Goal: Book appointment/travel/reservation

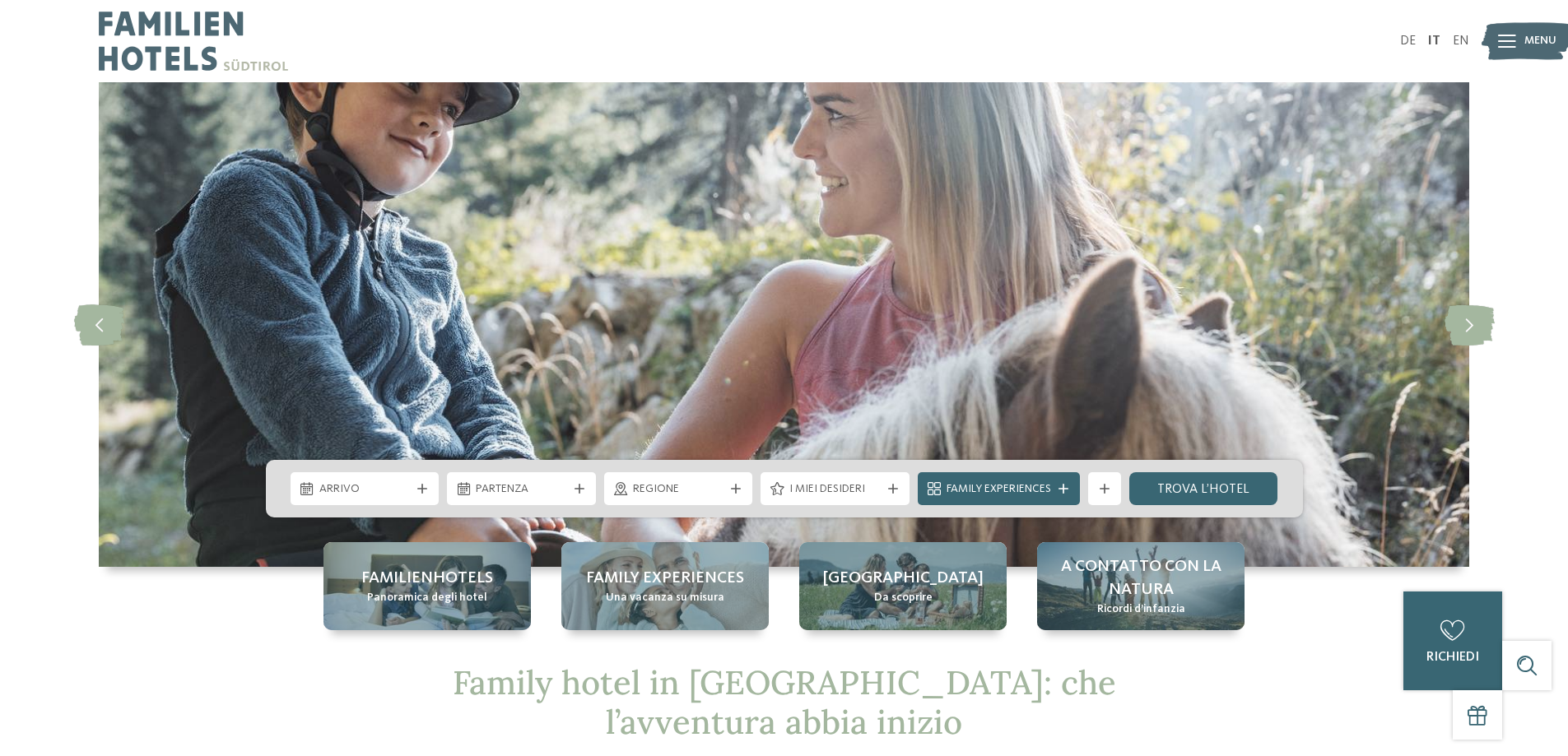
click at [415, 494] on div "Arrivo" at bounding box center [365, 488] width 149 height 33
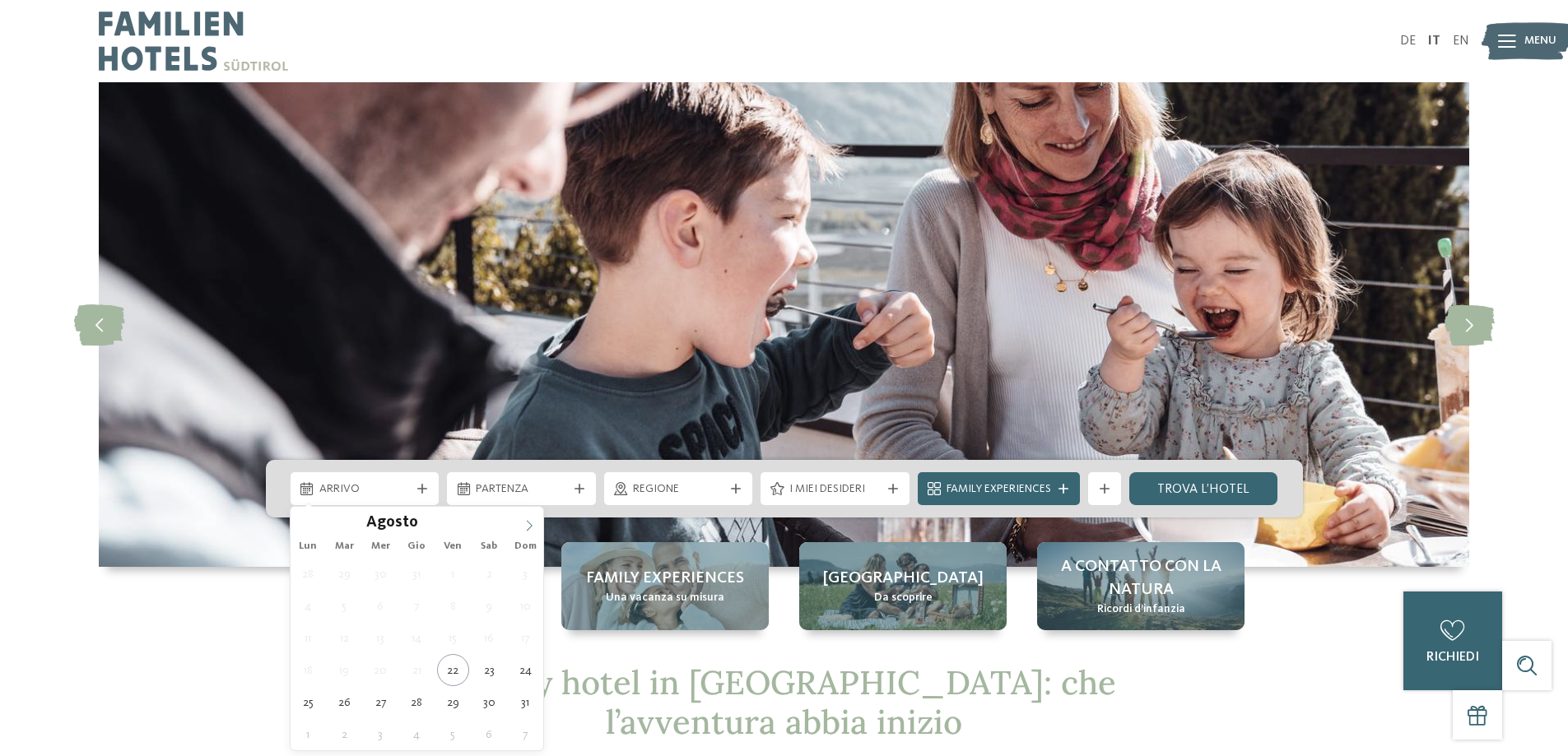
click at [529, 524] on icon at bounding box center [529, 525] width 12 height 12
type div "[DATE]"
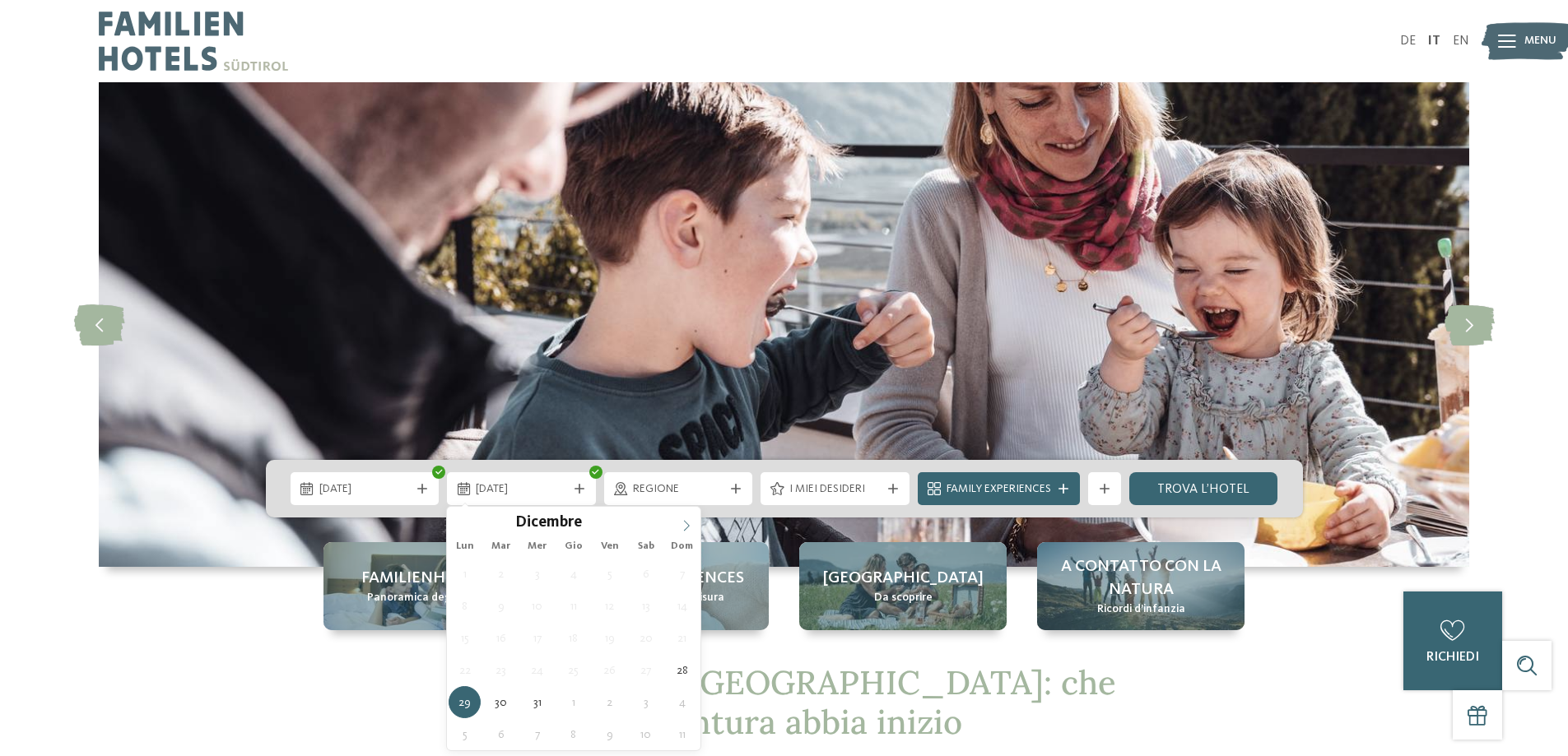
type input "****"
click at [687, 520] on icon at bounding box center [686, 525] width 12 height 12
type div "[DATE]"
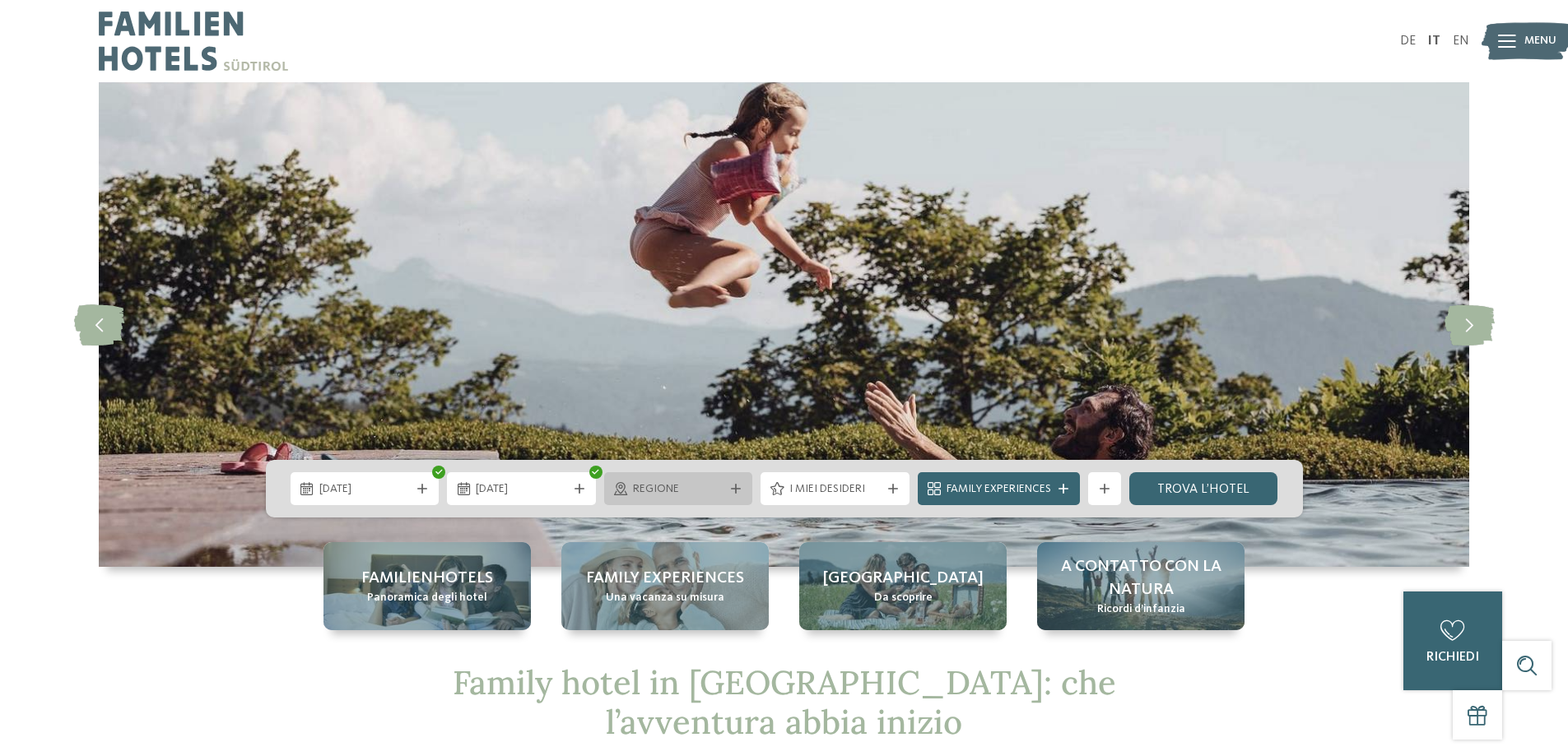
click at [729, 494] on div "Regione" at bounding box center [679, 488] width 149 height 33
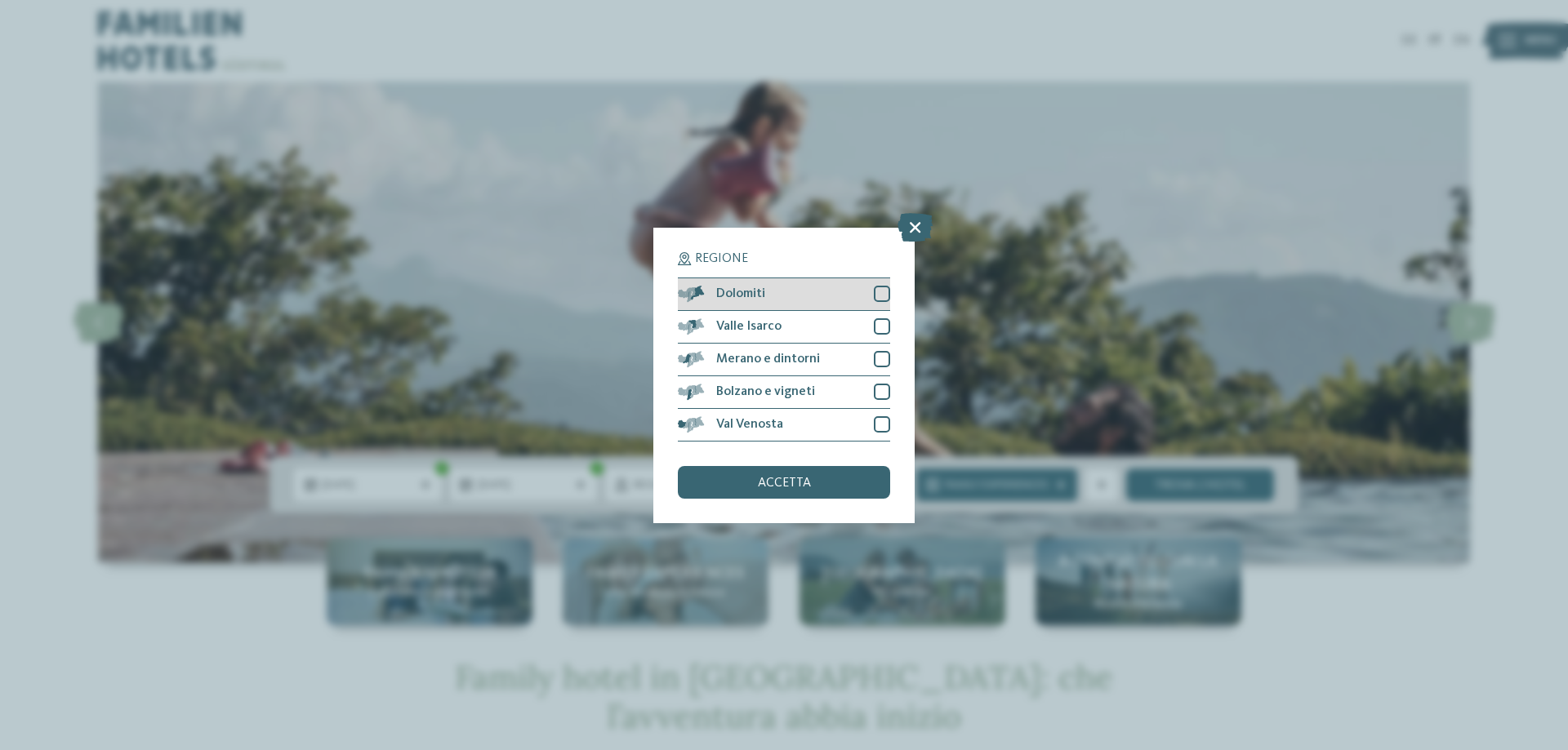
click at [877, 297] on div at bounding box center [882, 293] width 16 height 16
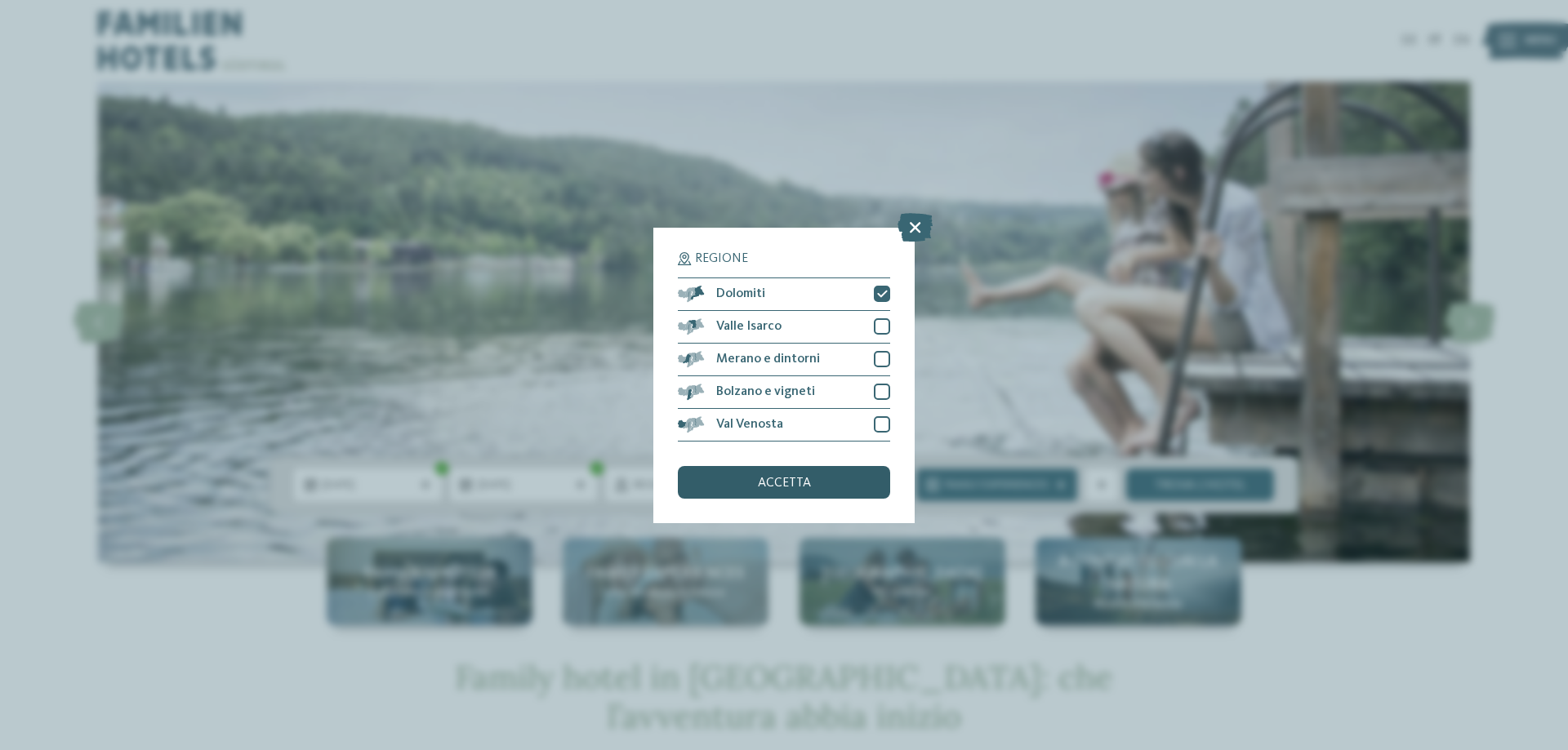
click at [762, 488] on span "accetta" at bounding box center [784, 483] width 53 height 13
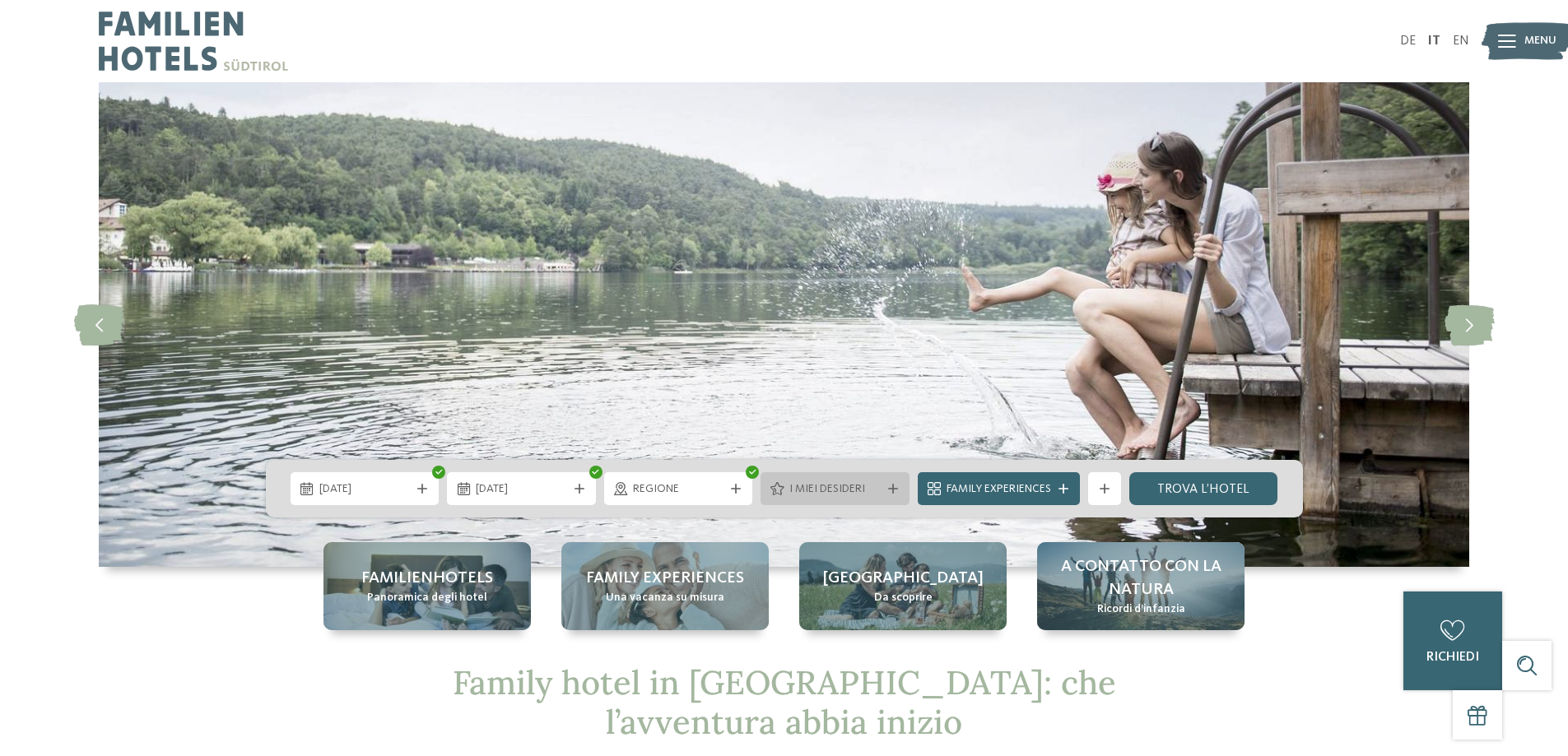
click at [834, 493] on span "I miei desideri" at bounding box center [835, 490] width 91 height 16
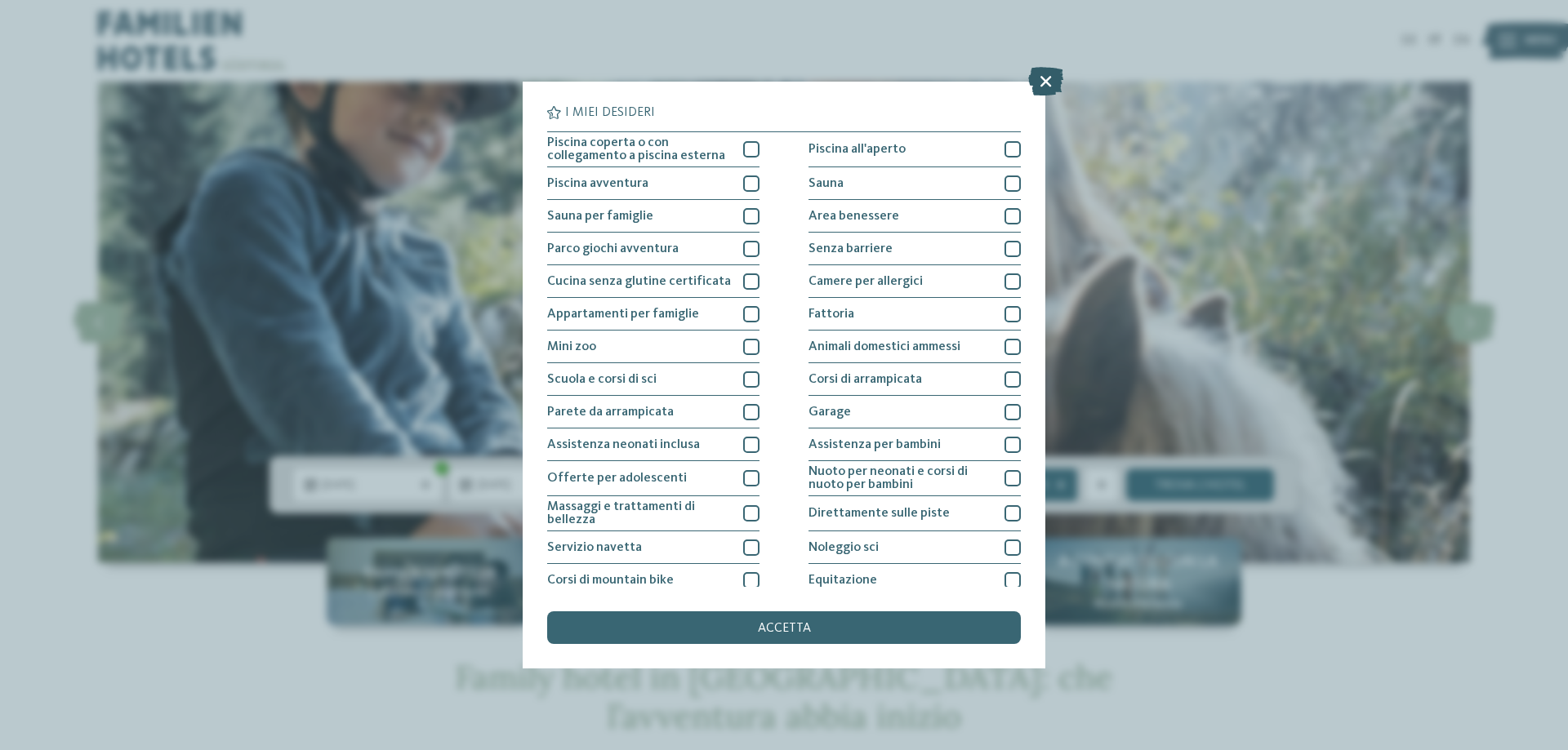
click at [1044, 82] on icon at bounding box center [1046, 81] width 35 height 28
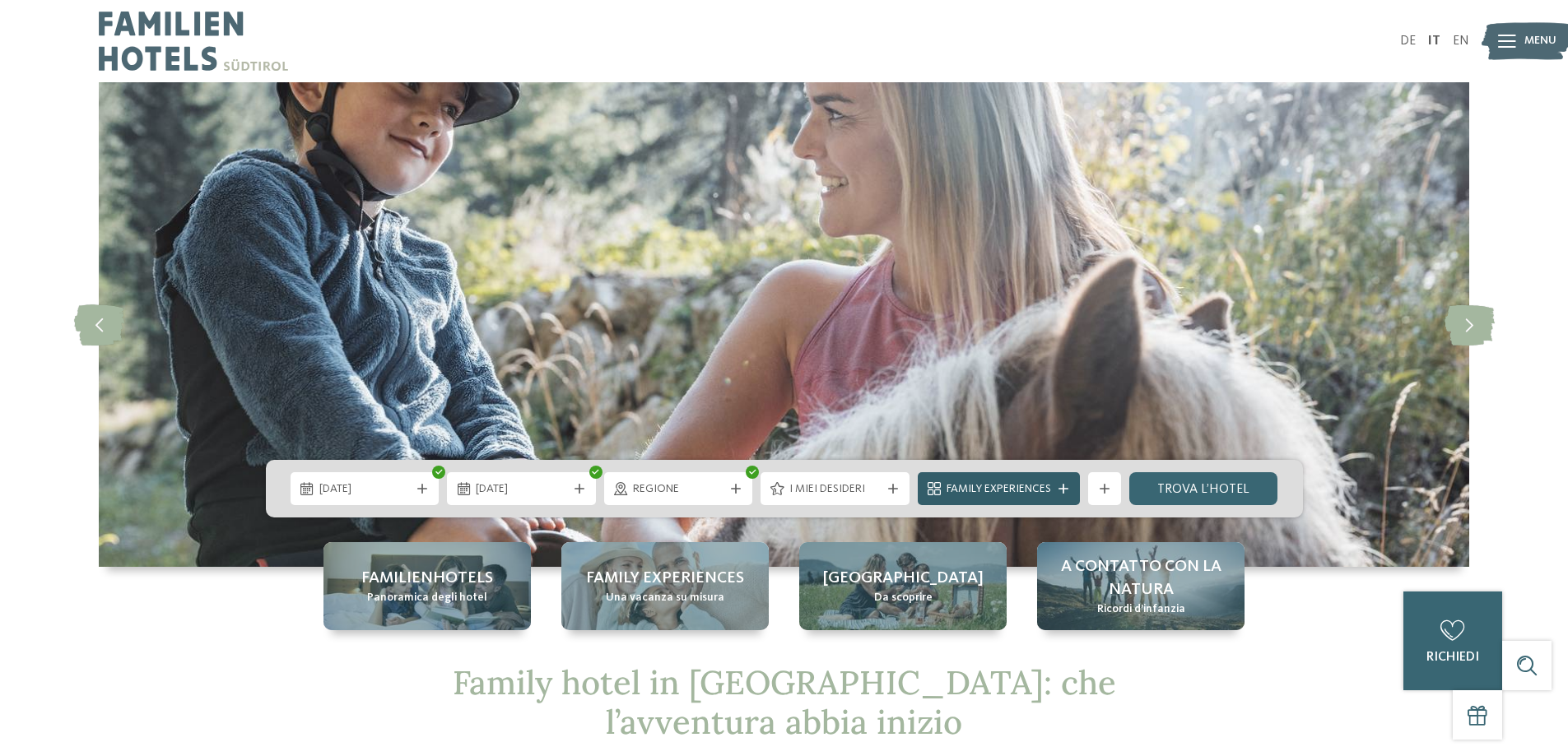
click at [1034, 492] on span "Family Experiences" at bounding box center [999, 490] width 105 height 16
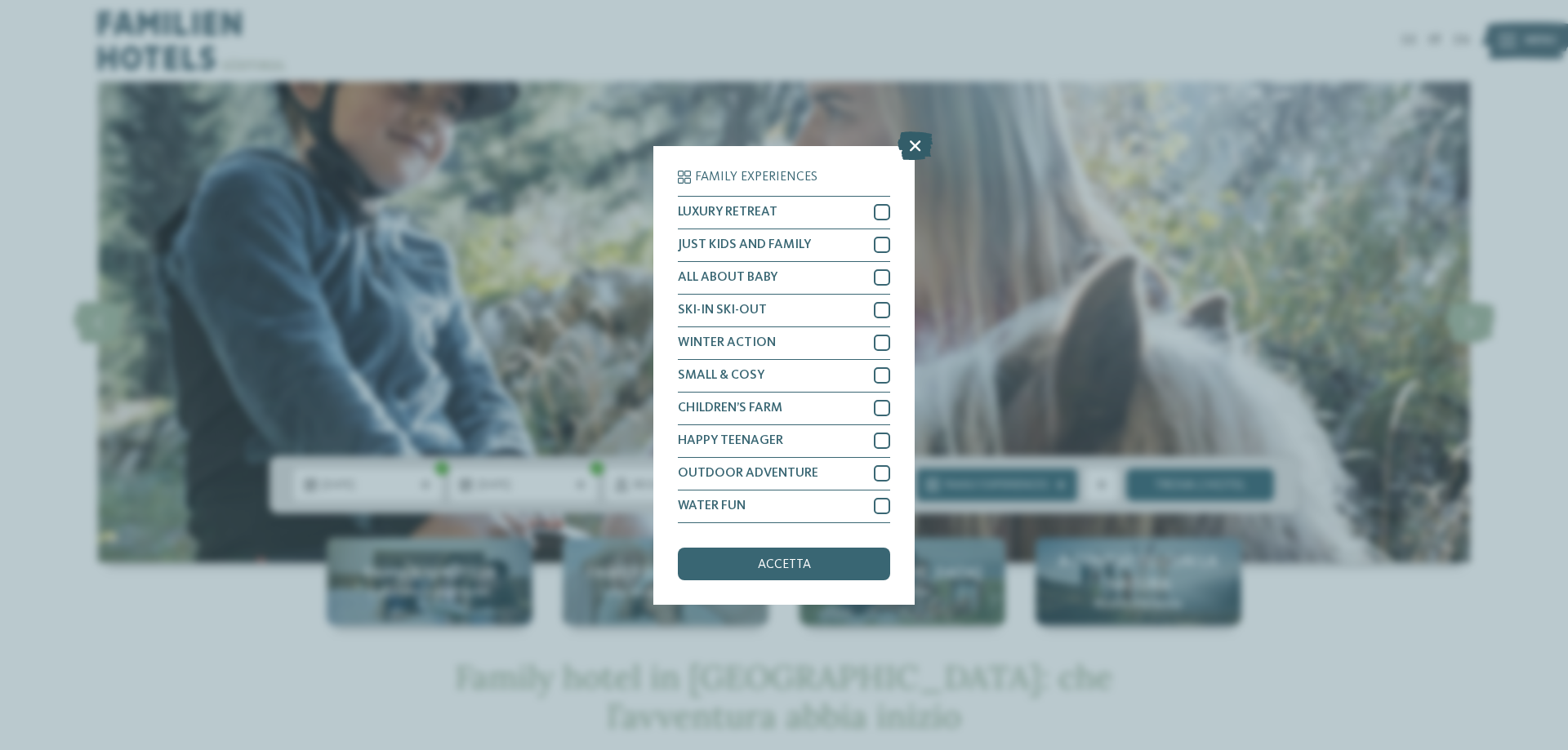
click at [907, 147] on icon at bounding box center [915, 145] width 35 height 28
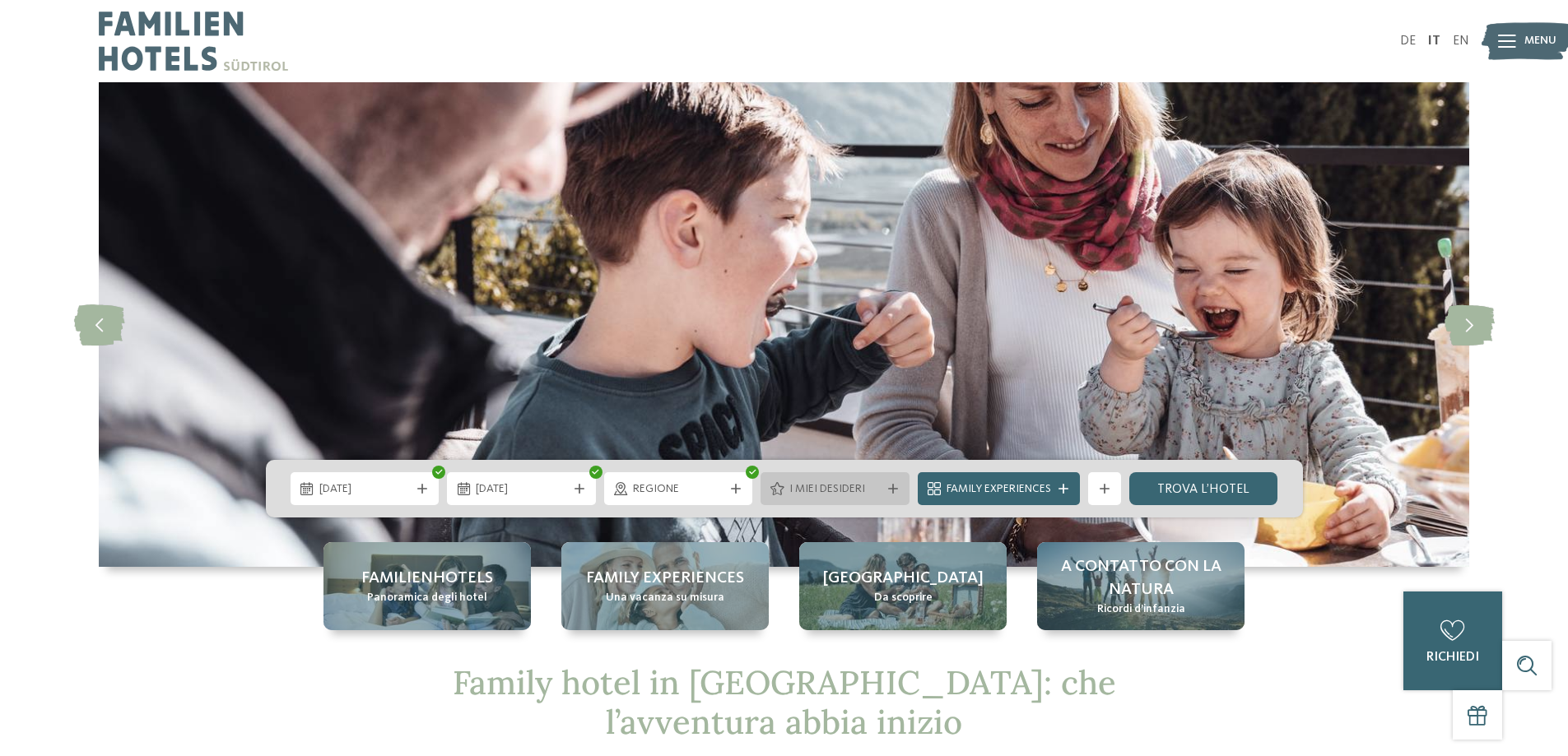
click at [892, 483] on icon at bounding box center [892, 488] width 10 height 10
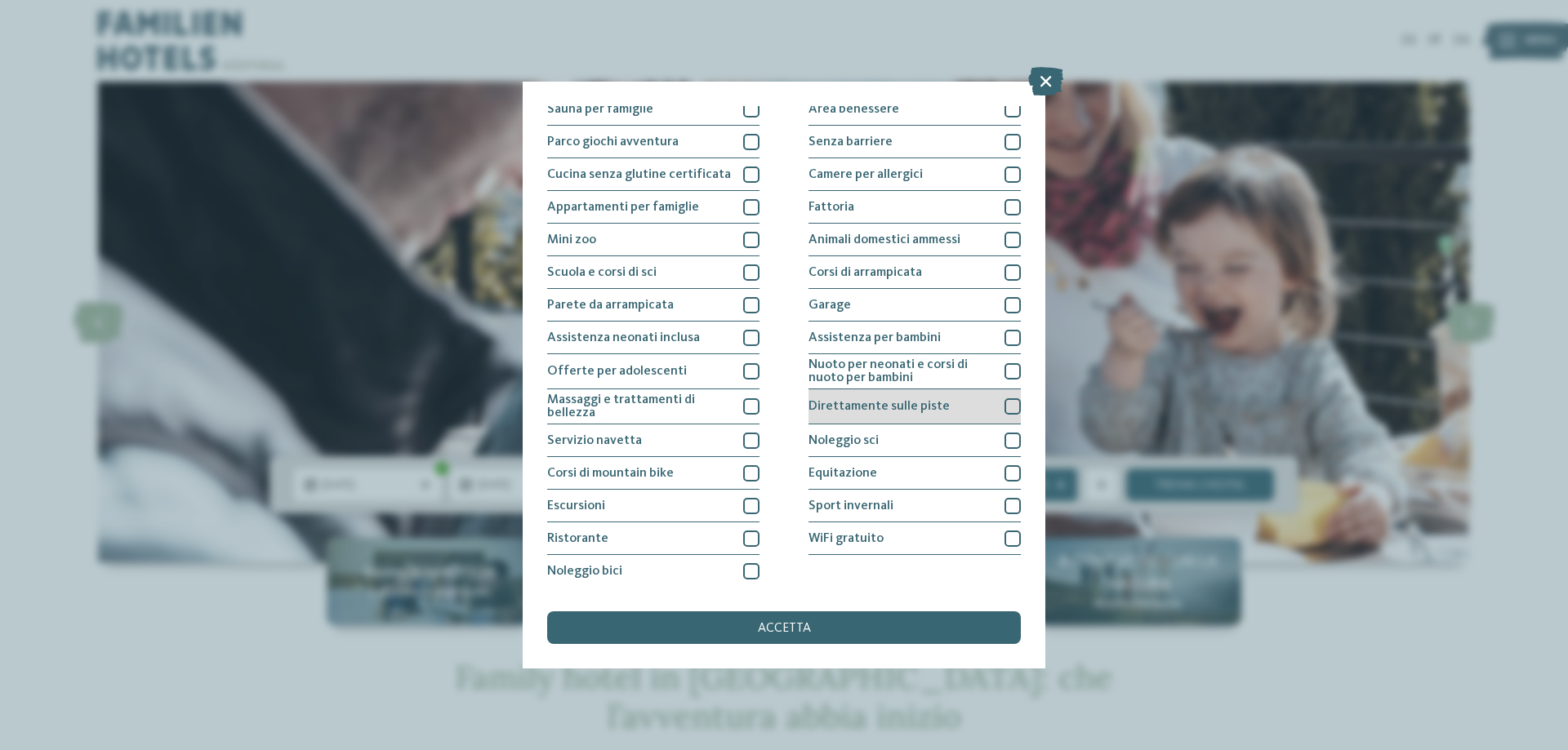
scroll to position [108, 0]
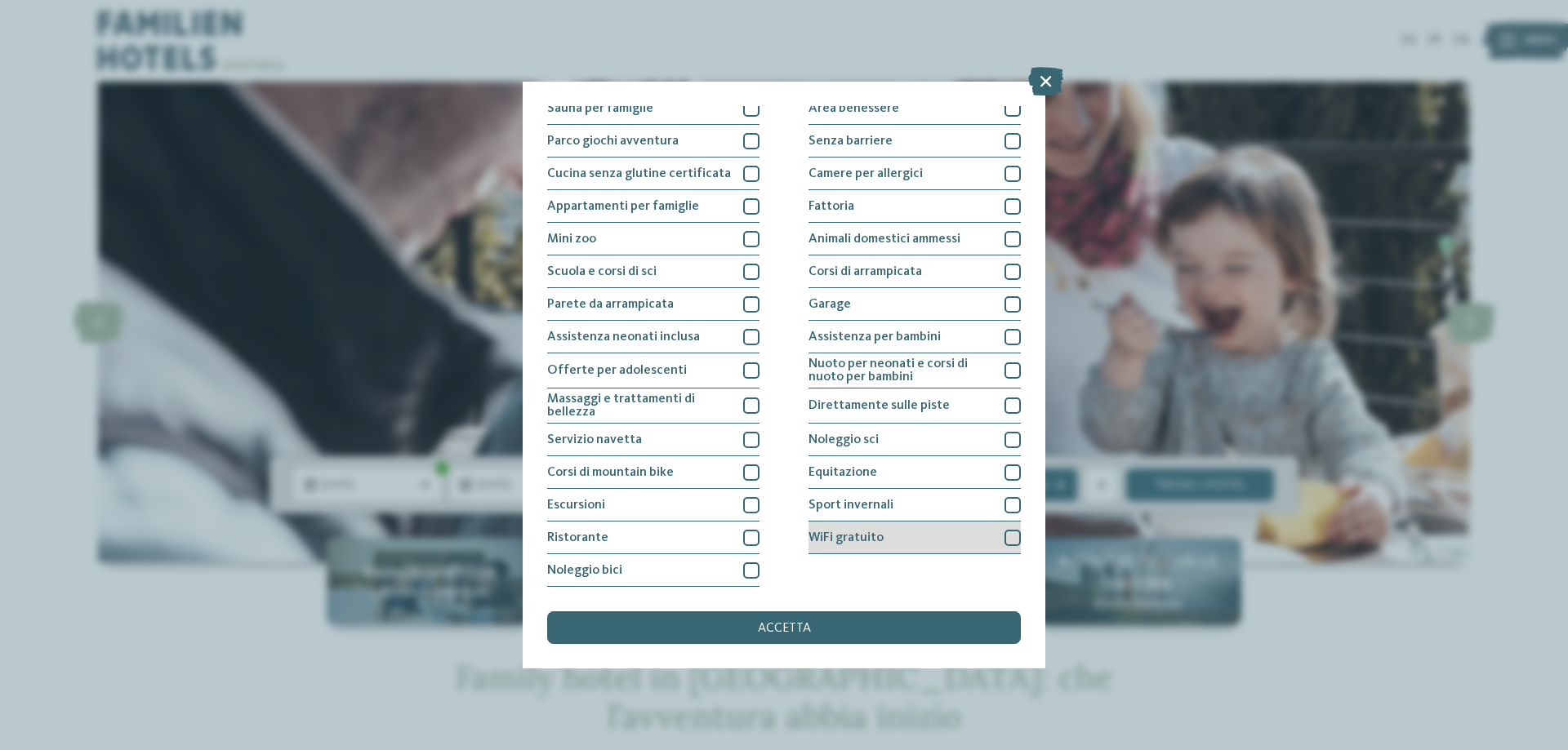
click at [1004, 538] on div at bounding box center [1012, 537] width 16 height 16
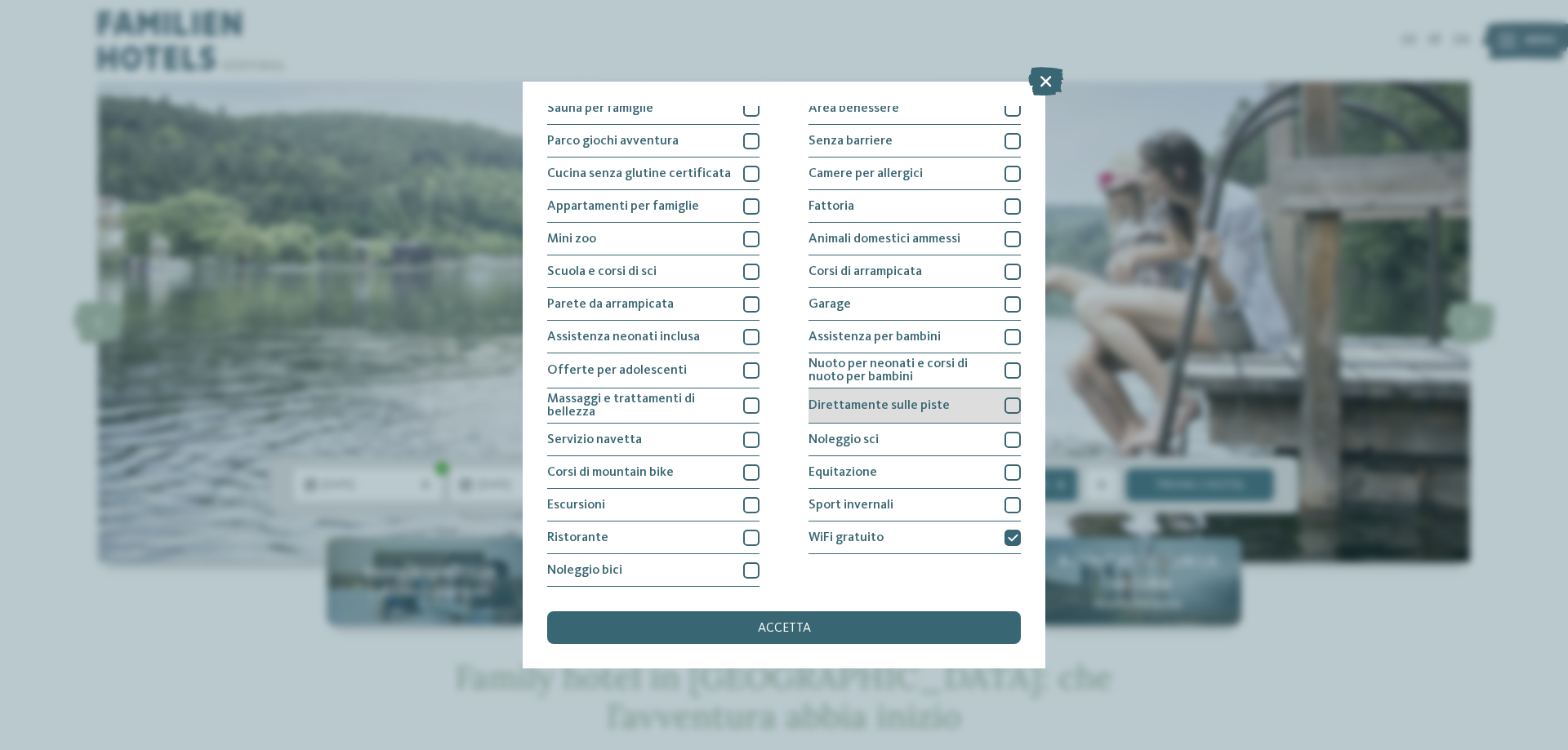
click at [1004, 403] on div at bounding box center [1012, 405] width 16 height 16
drag, startPoint x: 1001, startPoint y: 402, endPoint x: 917, endPoint y: 375, distance: 88.2
click at [1007, 402] on icon at bounding box center [1013, 405] width 11 height 10
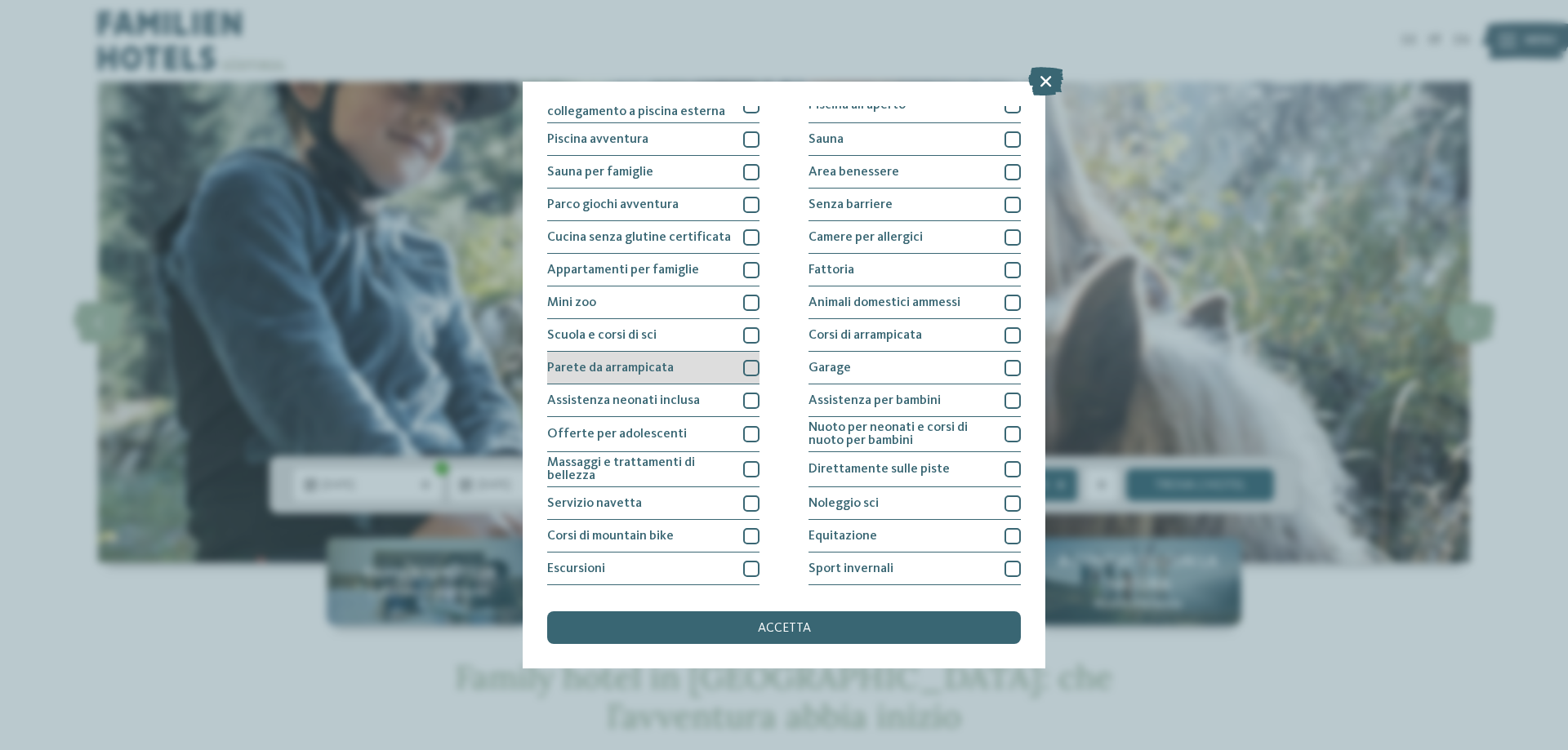
scroll to position [82, 0]
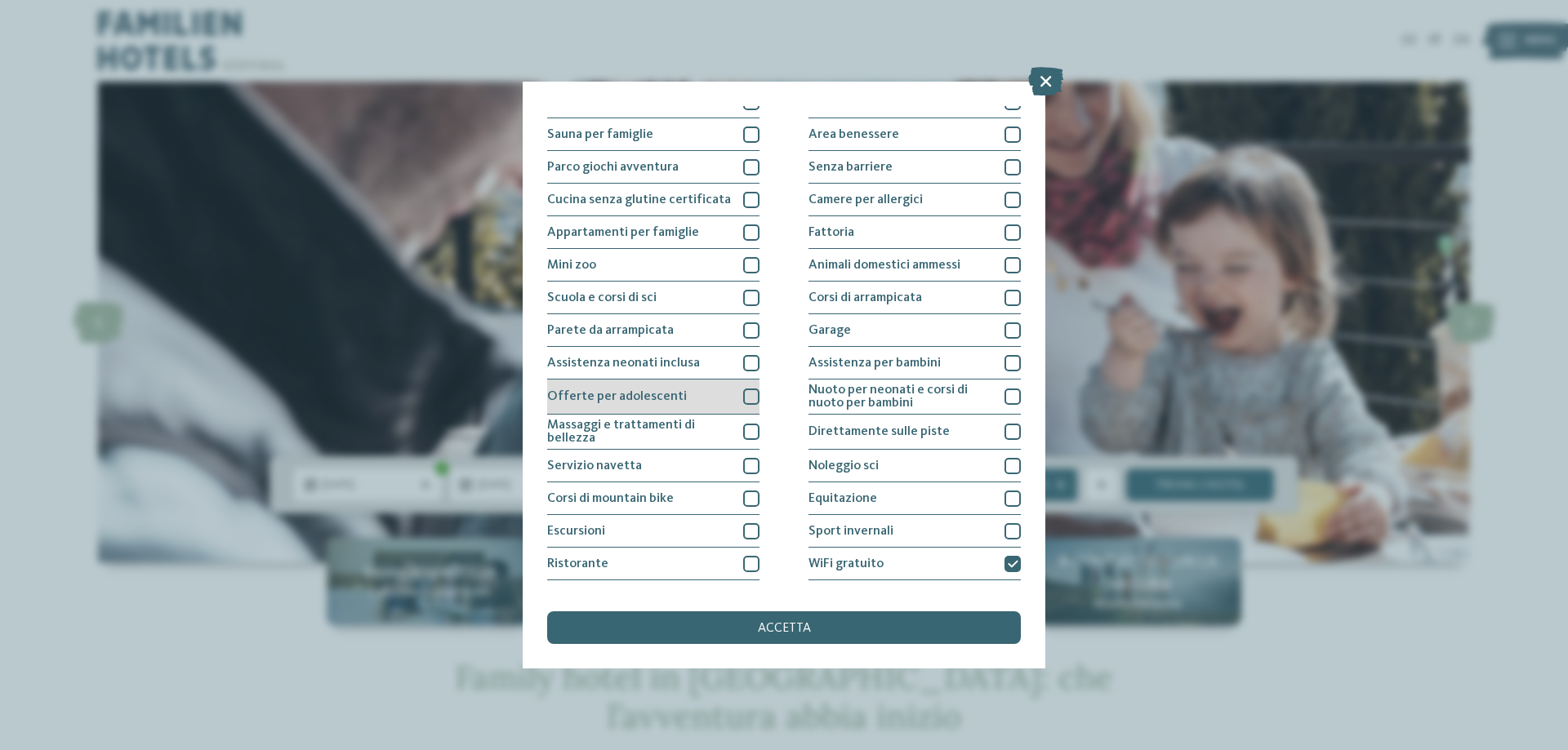
click at [744, 397] on div at bounding box center [751, 396] width 16 height 16
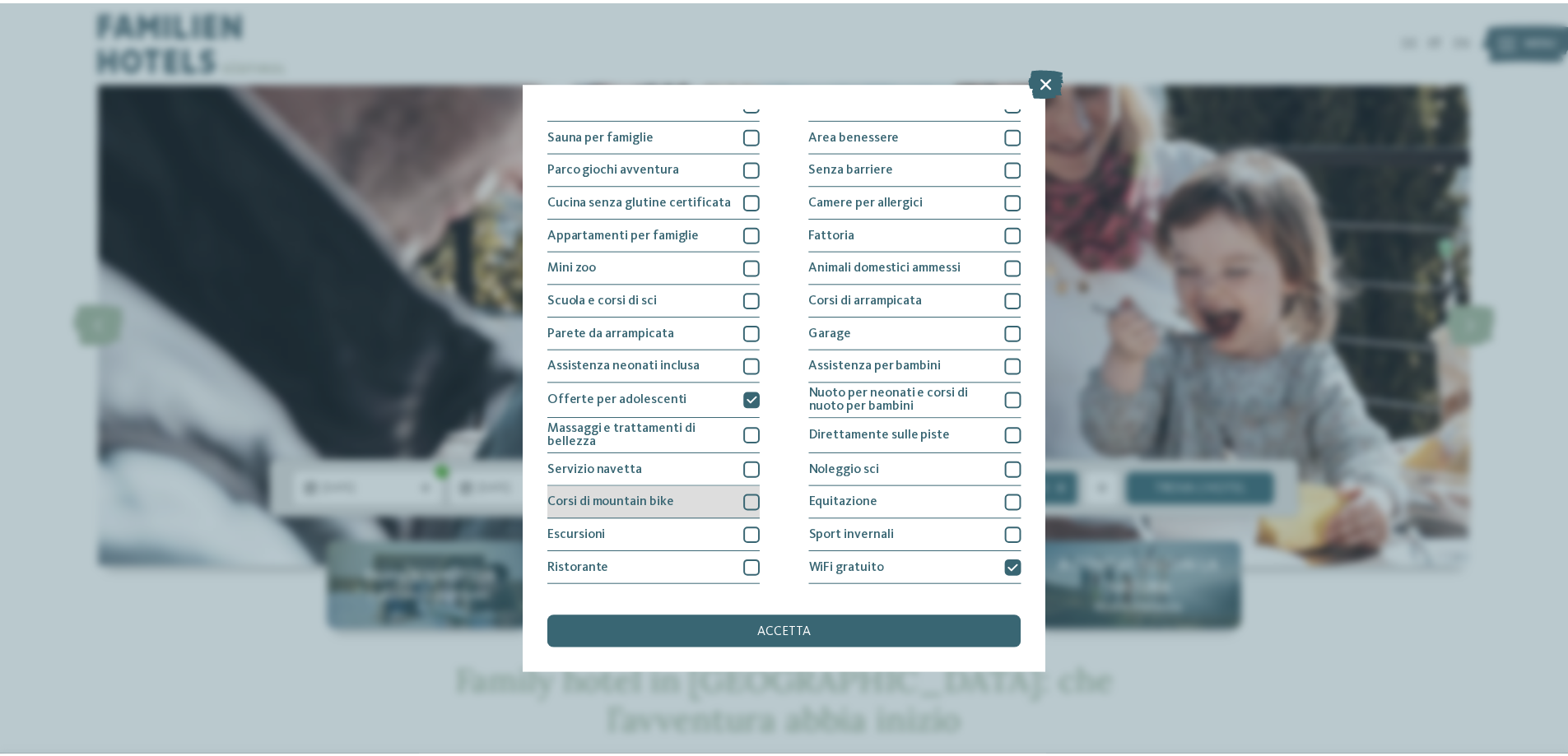
scroll to position [109, 0]
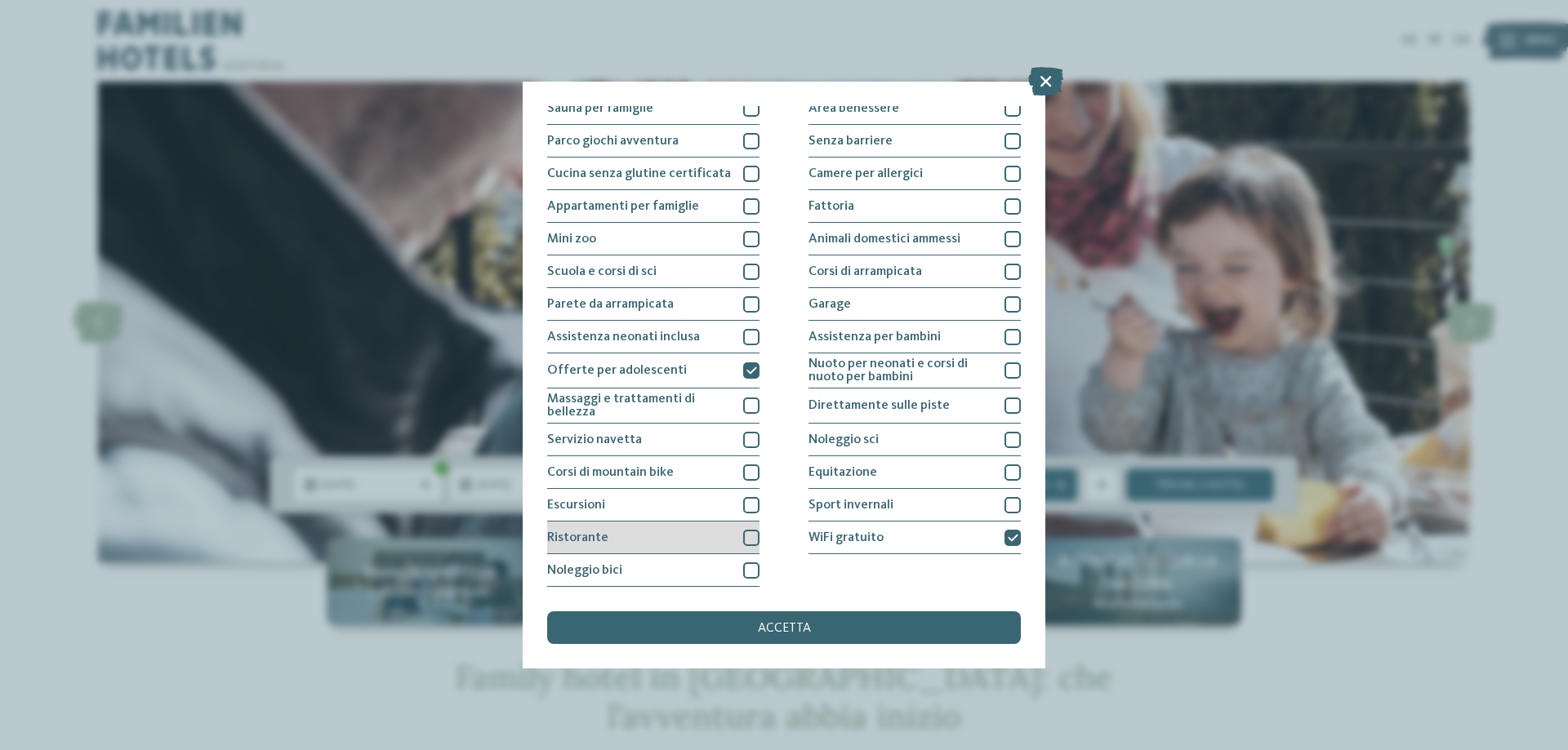
click at [743, 537] on div at bounding box center [751, 537] width 16 height 16
click at [780, 629] on span "accetta" at bounding box center [784, 629] width 53 height 13
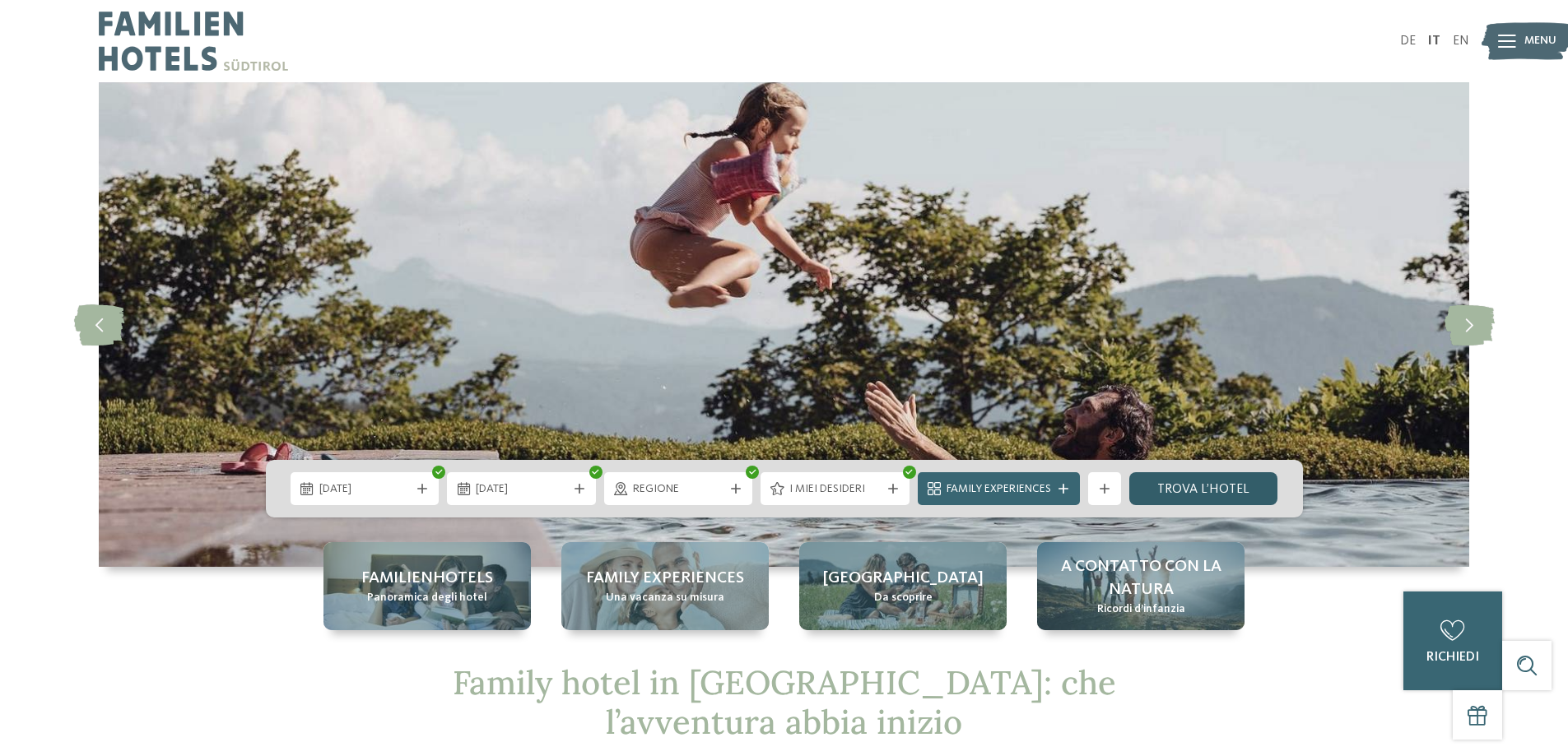
click at [1187, 475] on link "trova l’hotel" at bounding box center [1203, 488] width 149 height 33
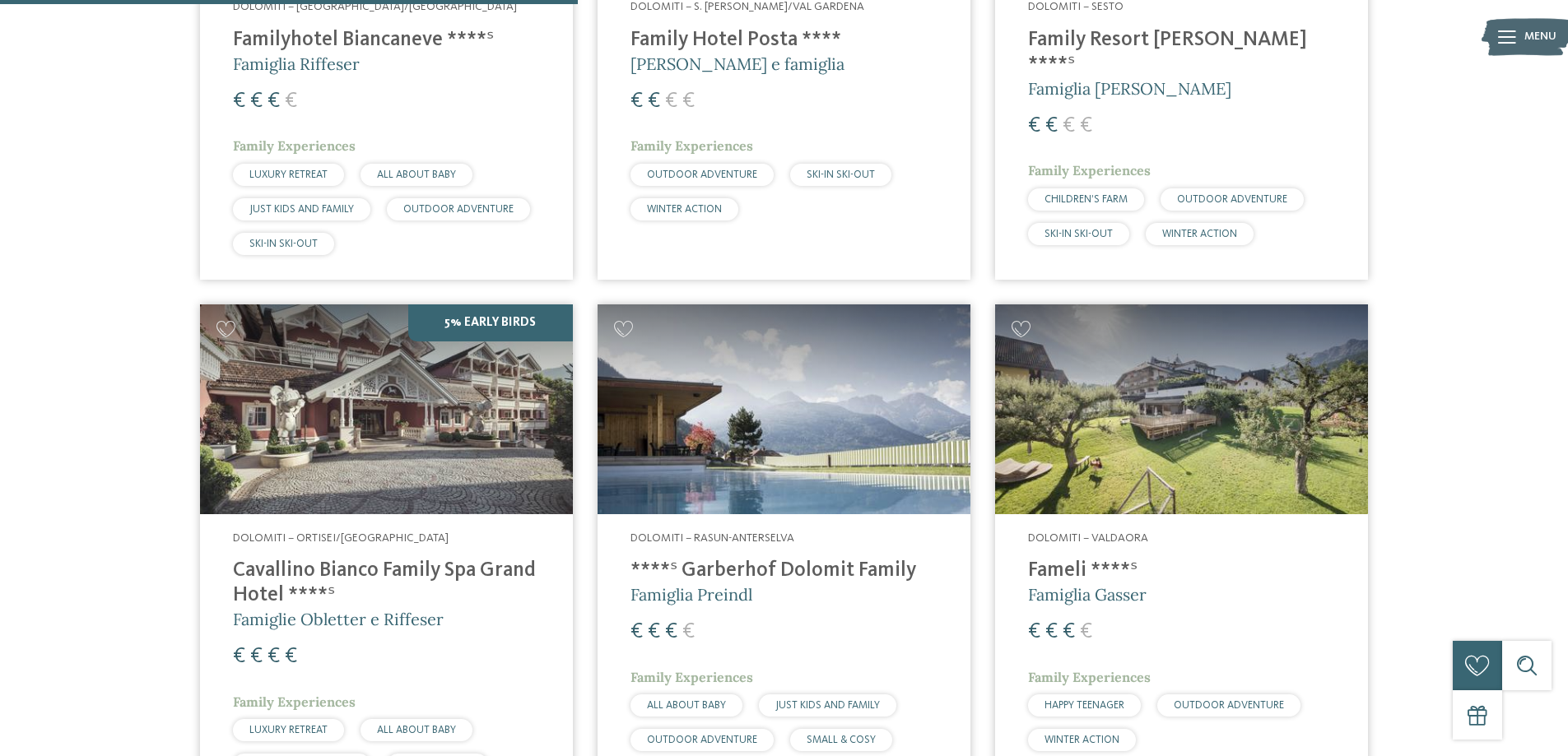
scroll to position [375, 0]
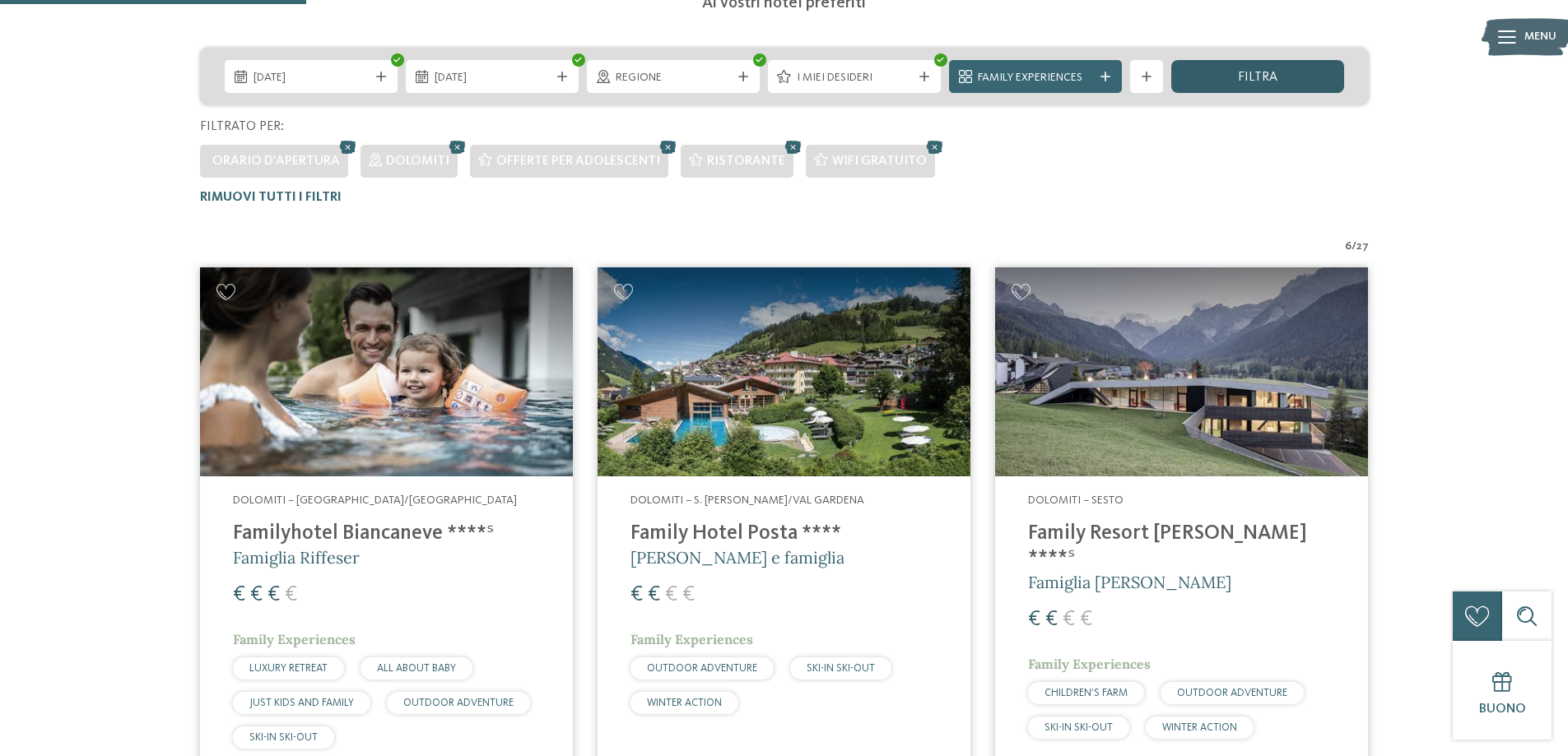
click at [1208, 73] on div "filtra" at bounding box center [1257, 76] width 173 height 33
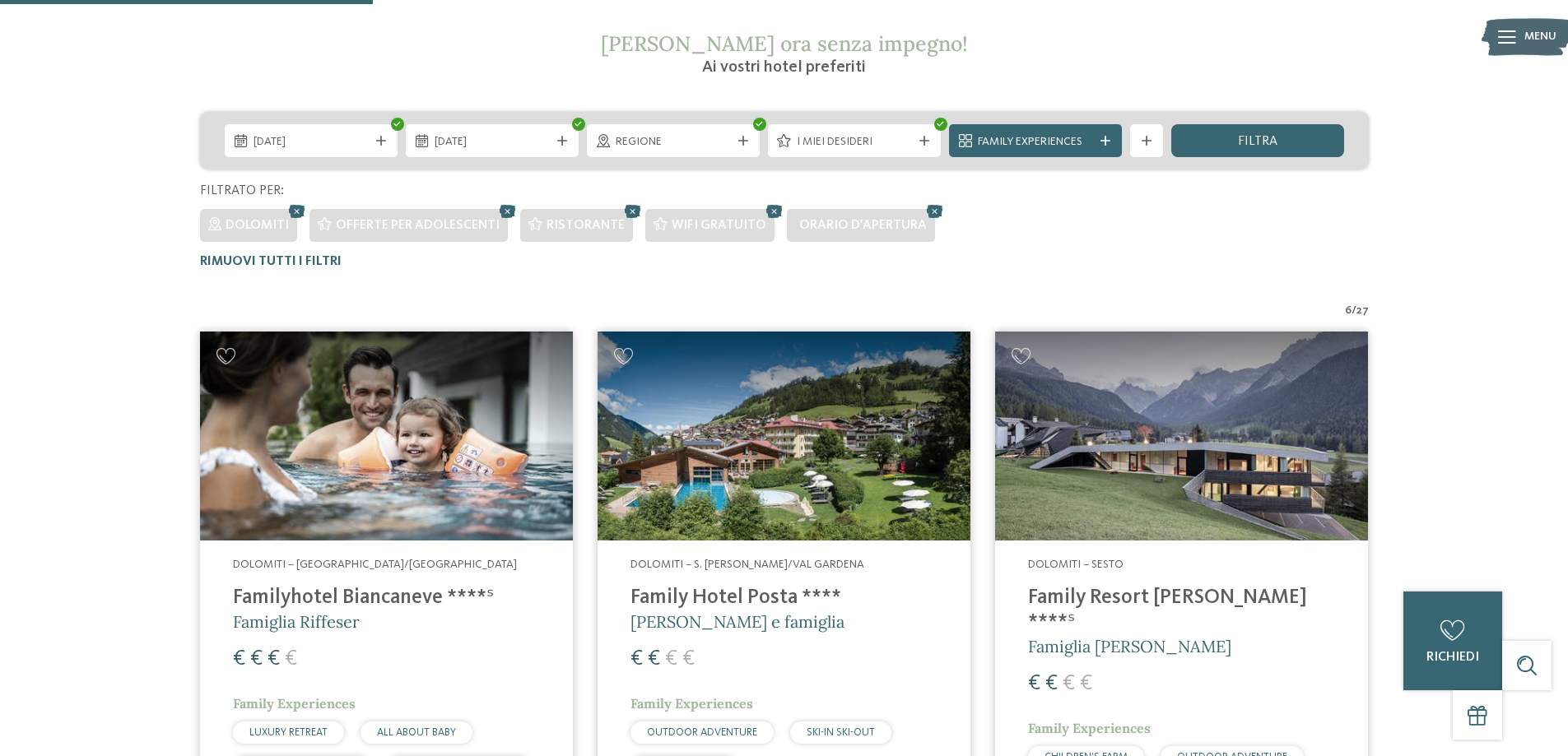
scroll to position [129, 0]
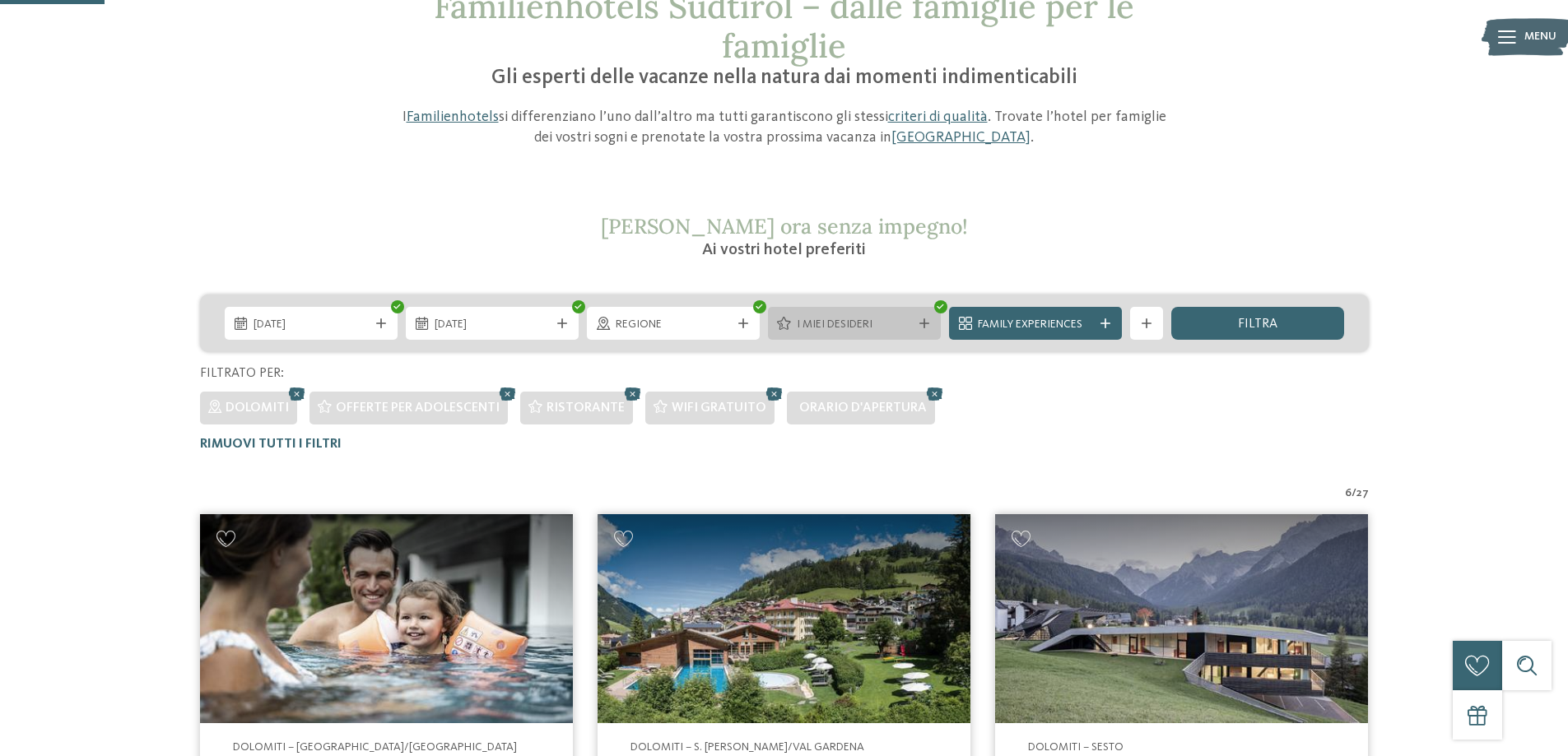
click at [917, 323] on div at bounding box center [924, 323] width 16 height 10
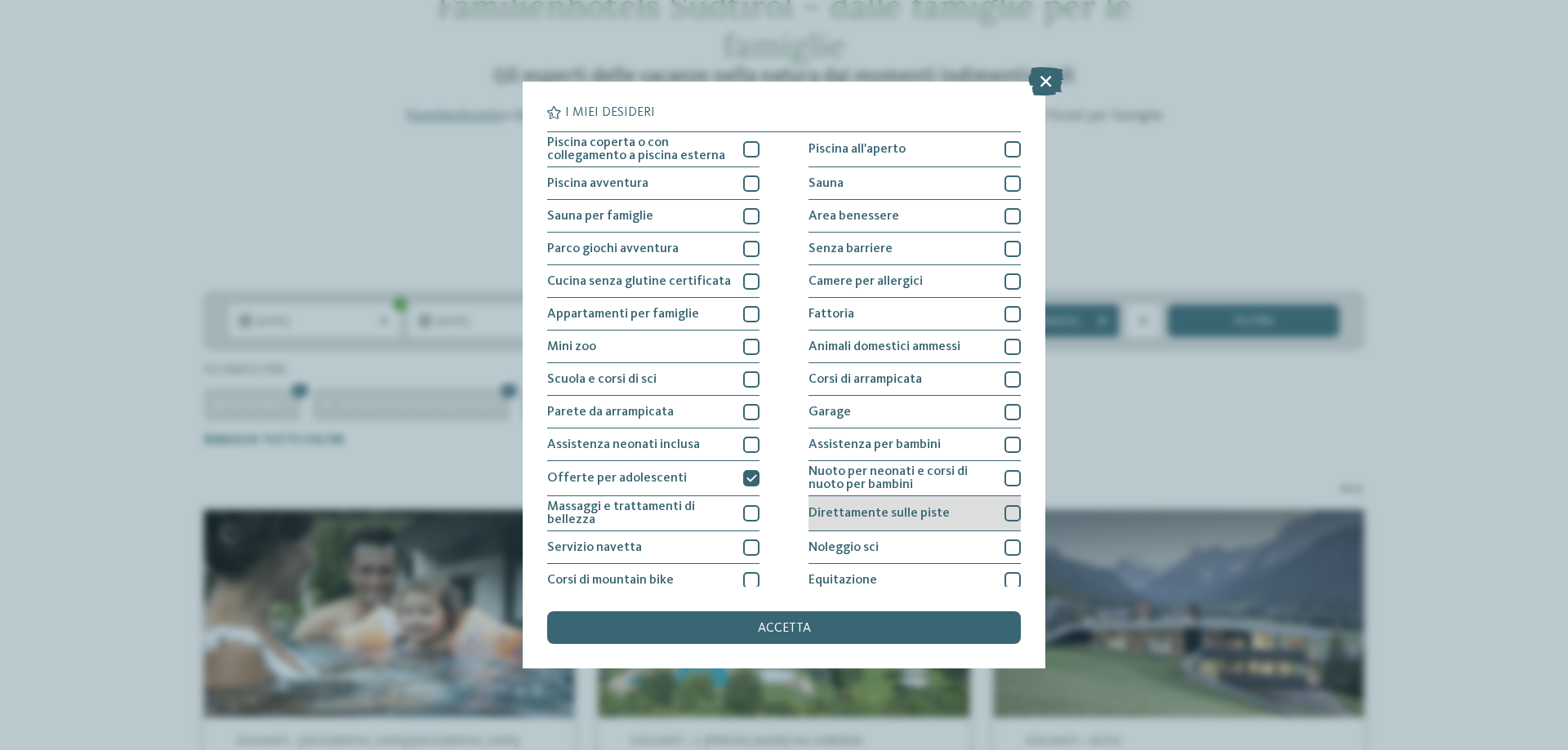
click at [1004, 518] on div at bounding box center [1012, 513] width 16 height 16
click at [1007, 514] on icon at bounding box center [1013, 513] width 11 height 10
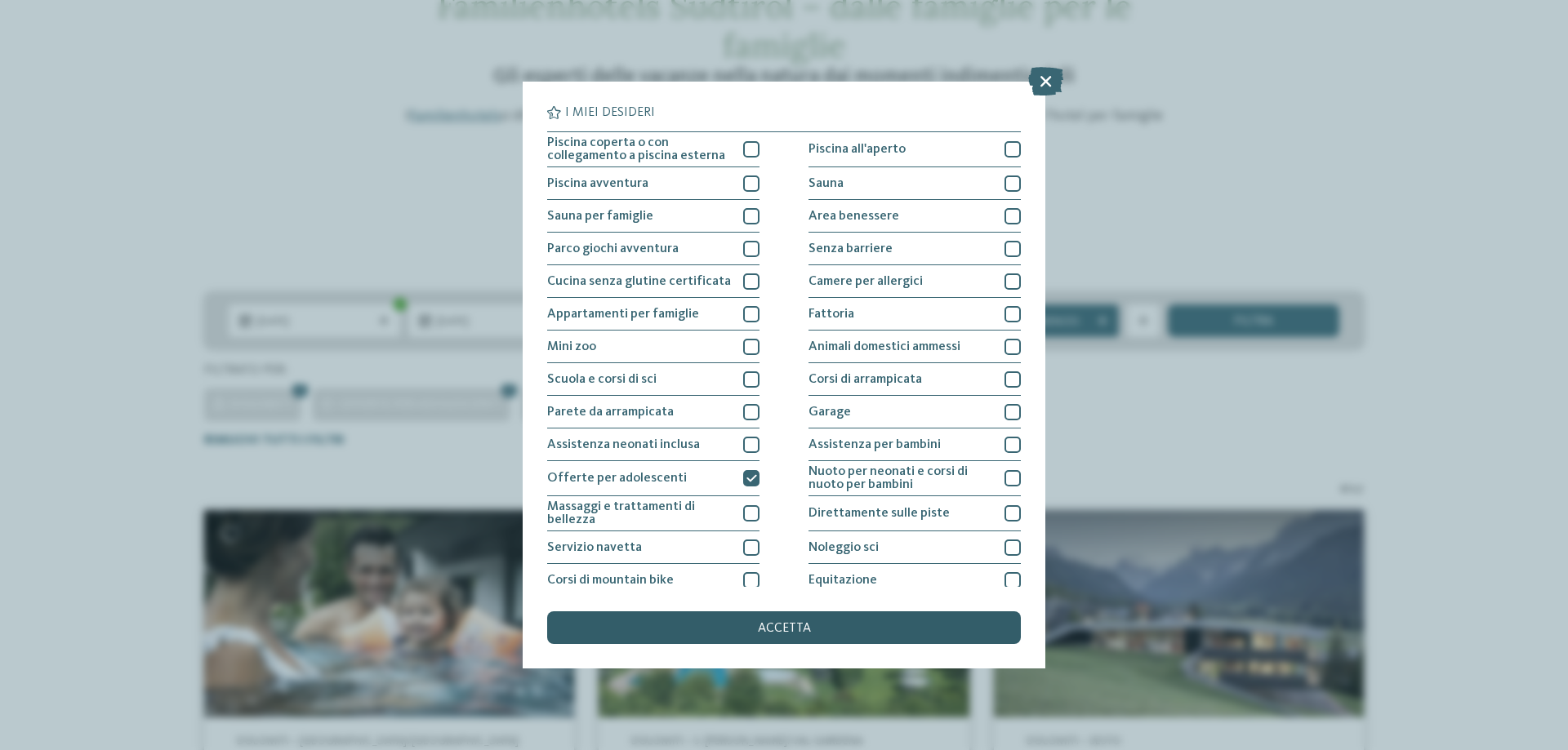
click at [890, 632] on div "accetta" at bounding box center [784, 628] width 474 height 33
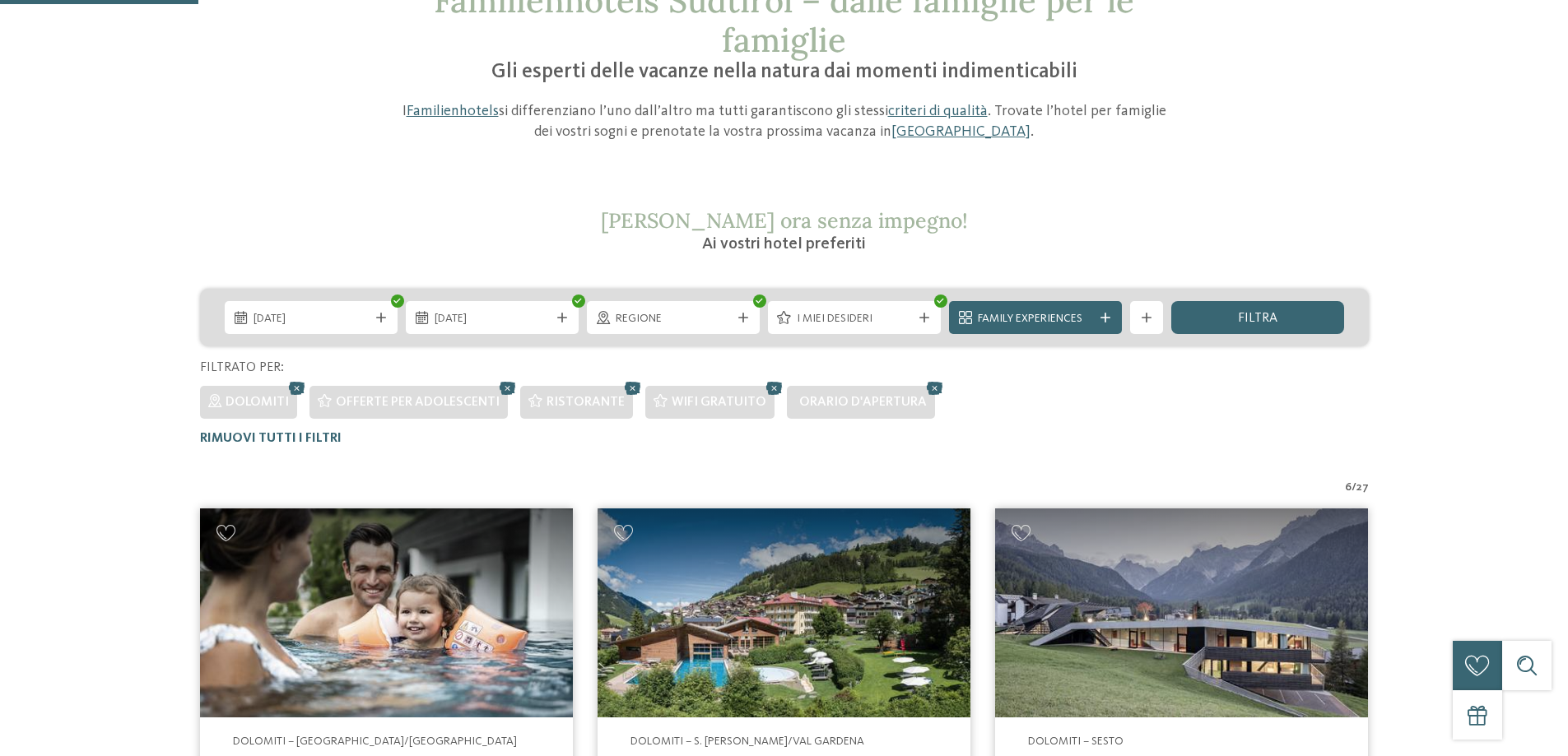
scroll to position [247, 0]
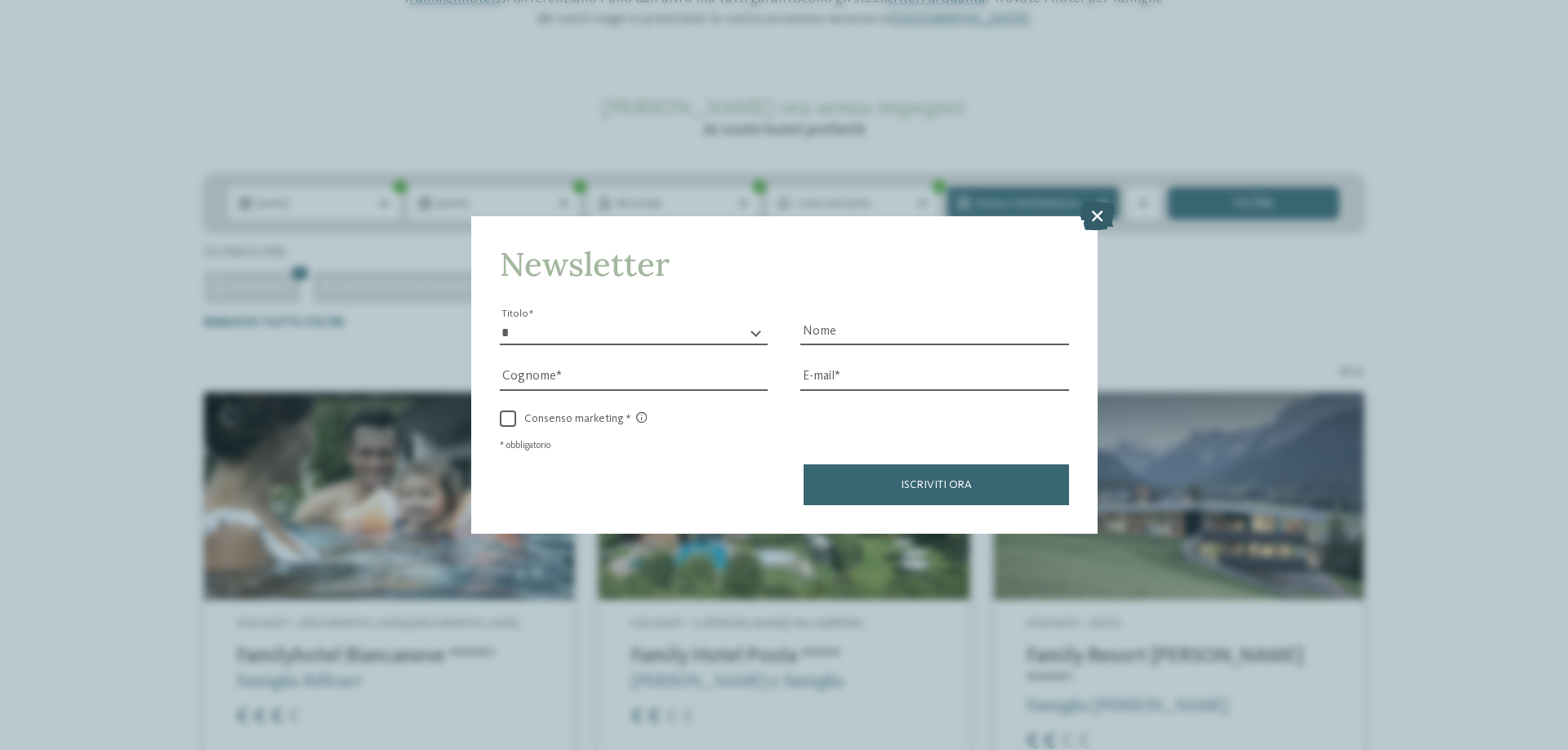
click at [1094, 218] on icon at bounding box center [1097, 215] width 35 height 28
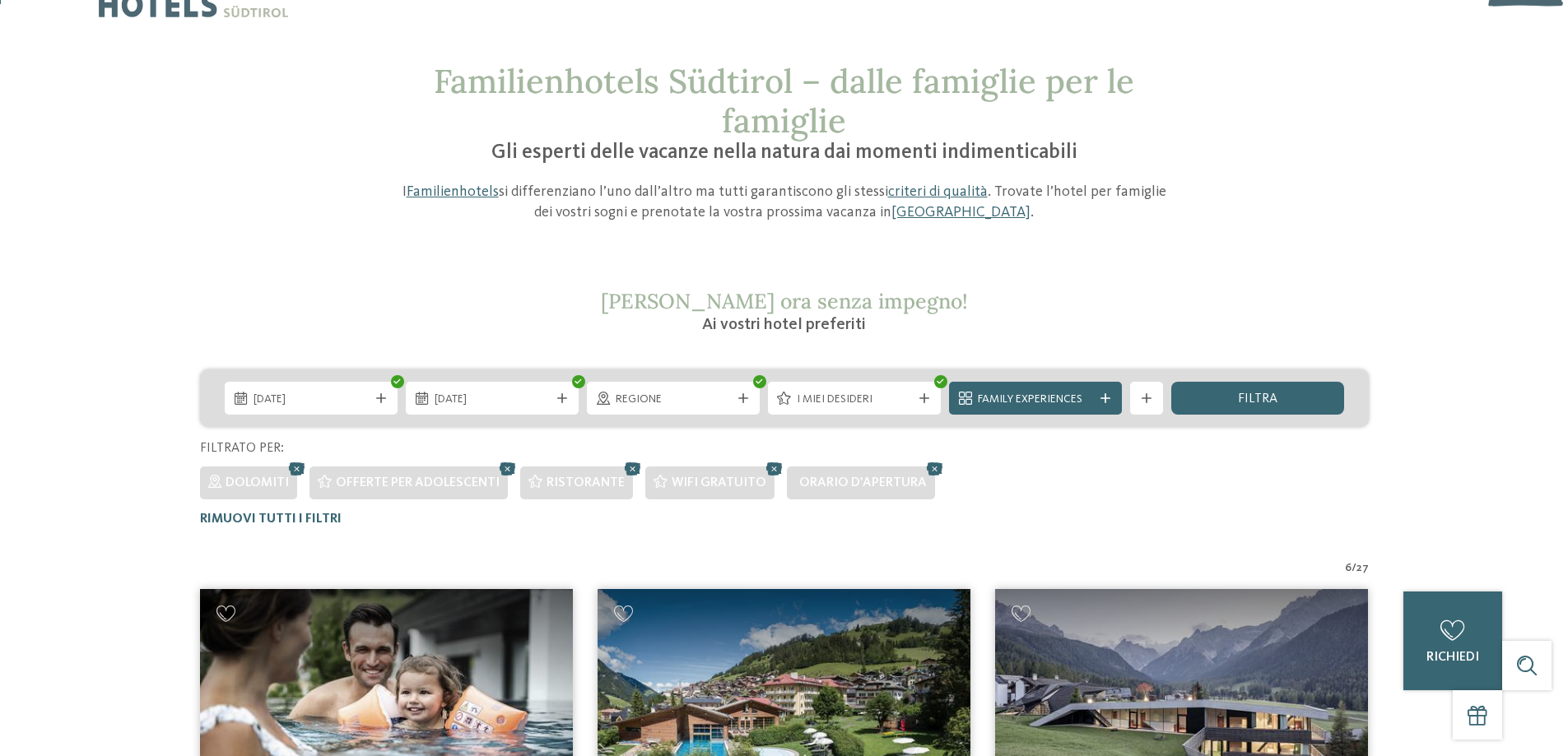
scroll to position [0, 0]
